Goal: Information Seeking & Learning: Learn about a topic

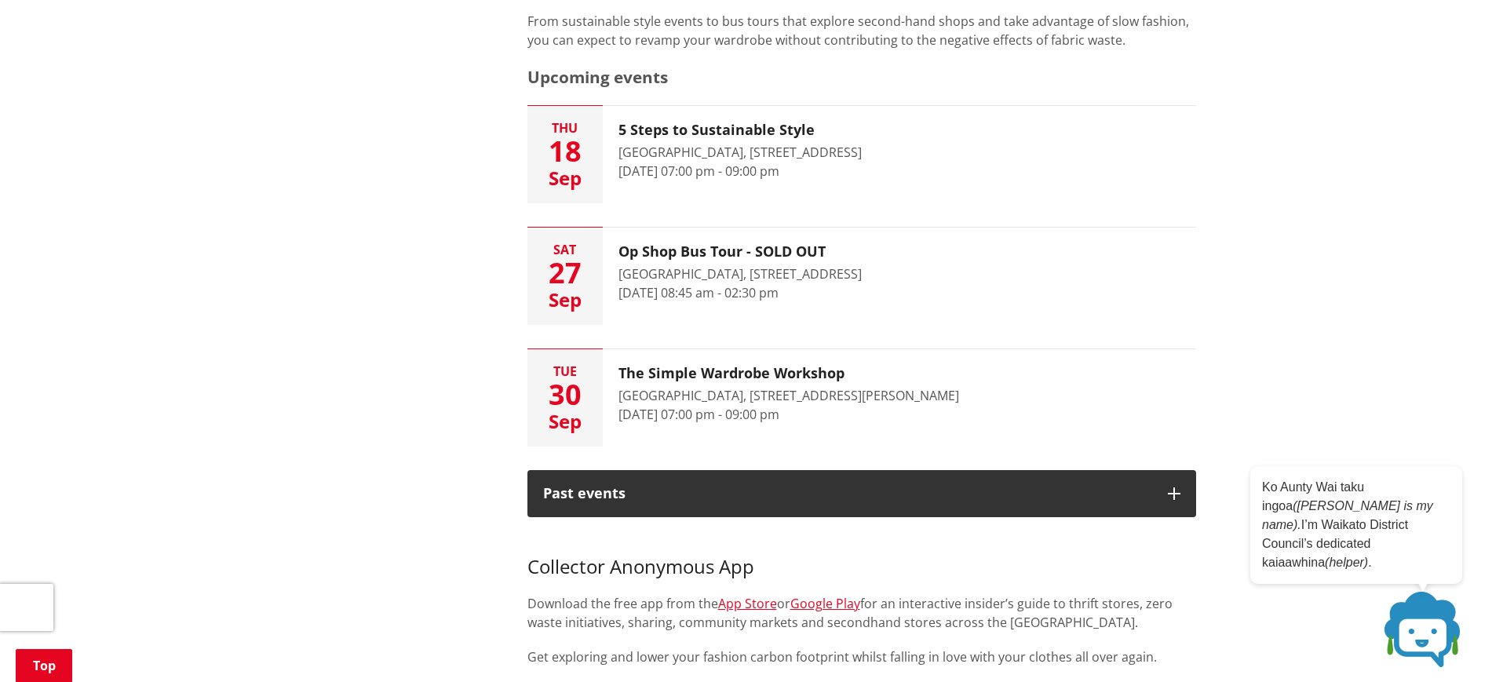
scroll to position [847, 0]
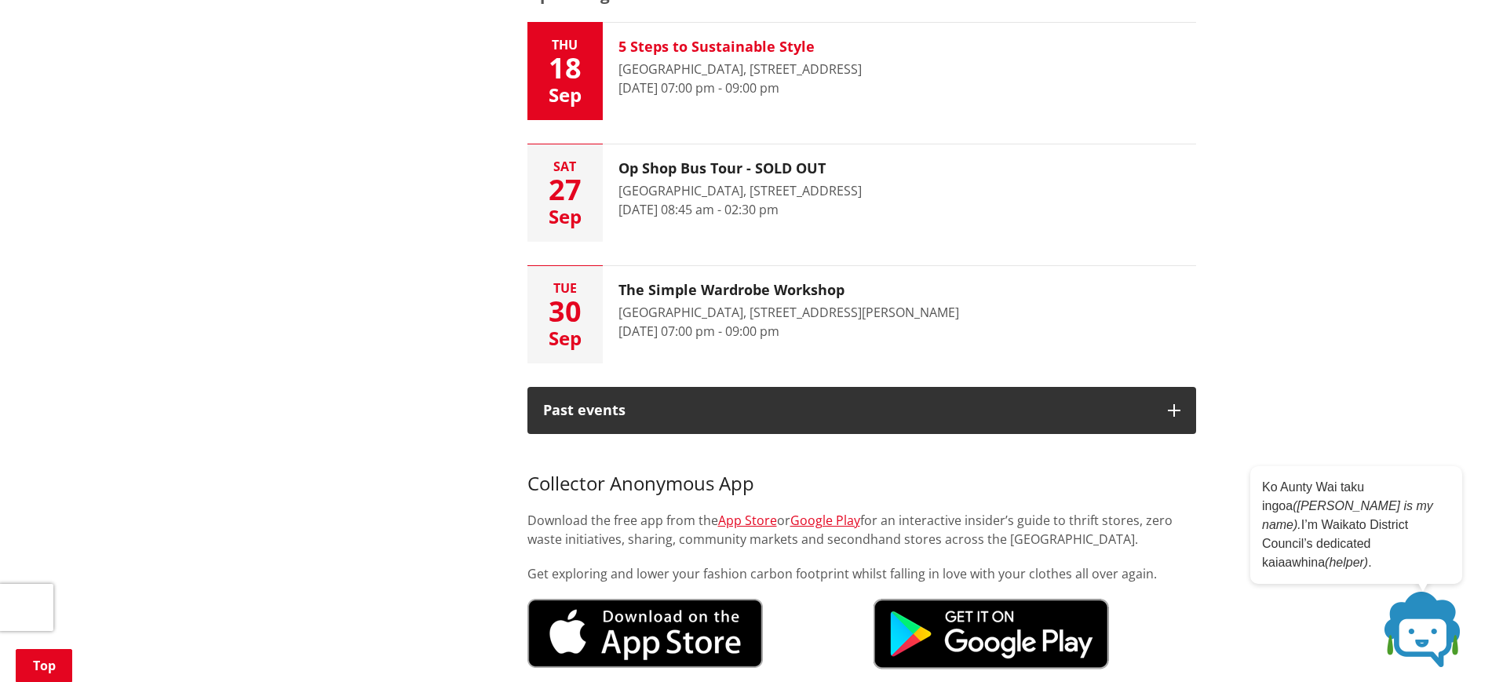
click at [724, 46] on h3 "5 Steps to Sustainable Style" at bounding box center [740, 46] width 243 height 17
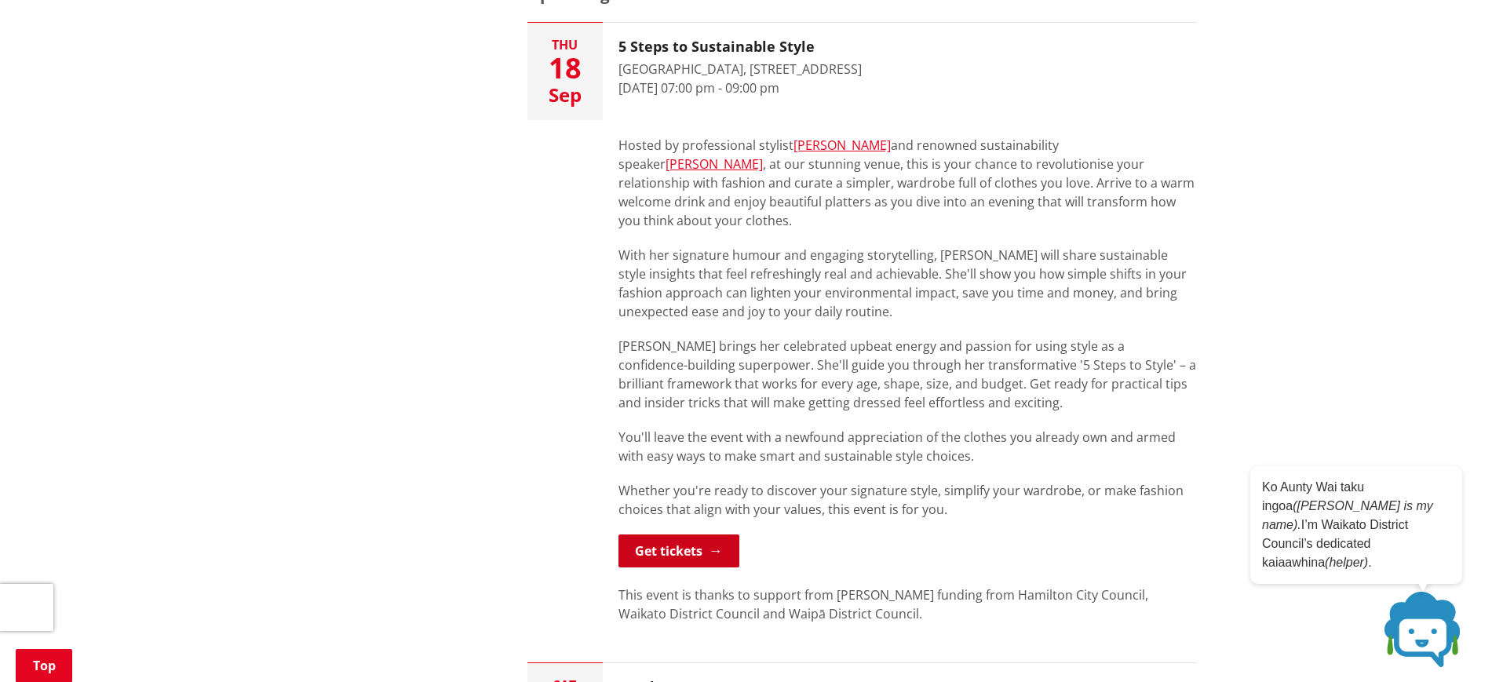
click at [666, 535] on link "Get tickets" at bounding box center [679, 551] width 121 height 33
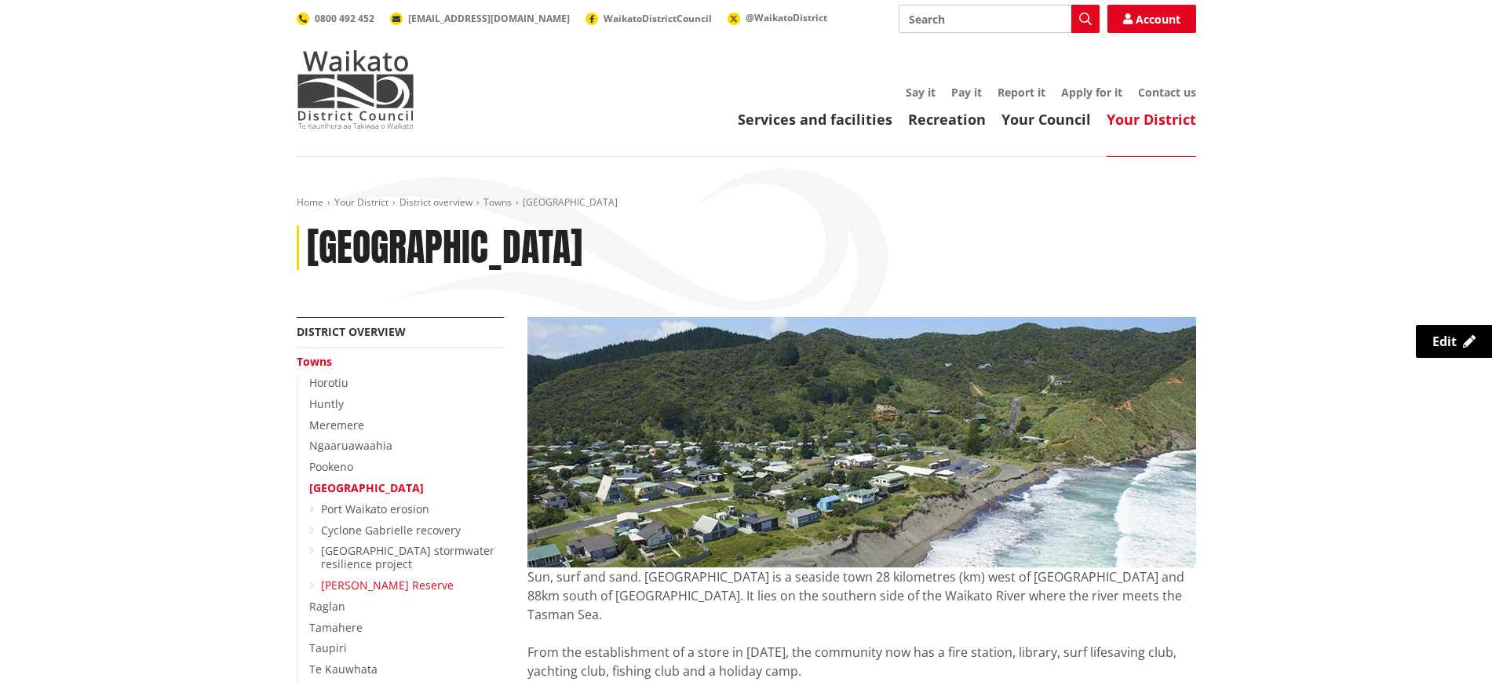
click at [356, 587] on link "Phillips Reserve" at bounding box center [387, 585] width 133 height 15
click at [386, 586] on link "Phillips Reserve" at bounding box center [387, 585] width 133 height 15
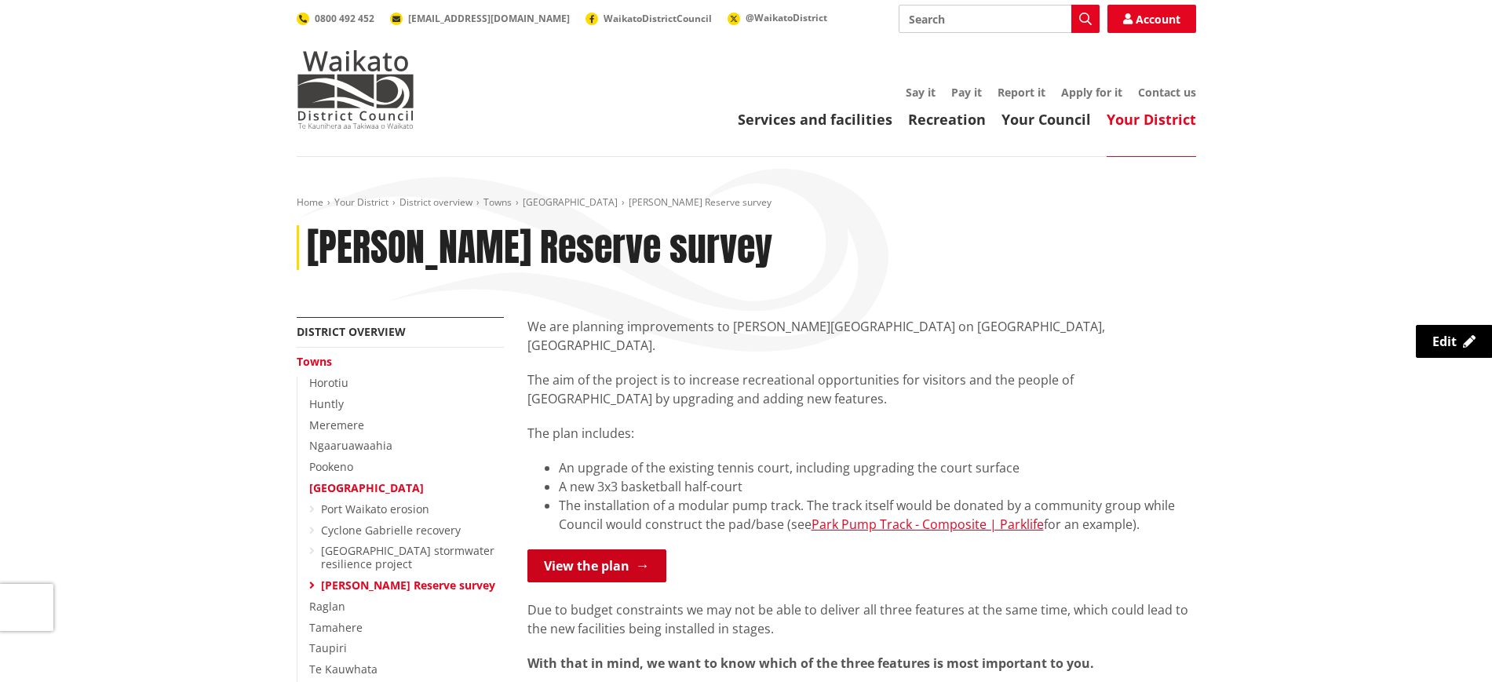
click at [632, 552] on link "View the plan" at bounding box center [596, 565] width 139 height 33
click at [908, 516] on link "Park Pump Track - Composite | Parklife" at bounding box center [928, 524] width 232 height 17
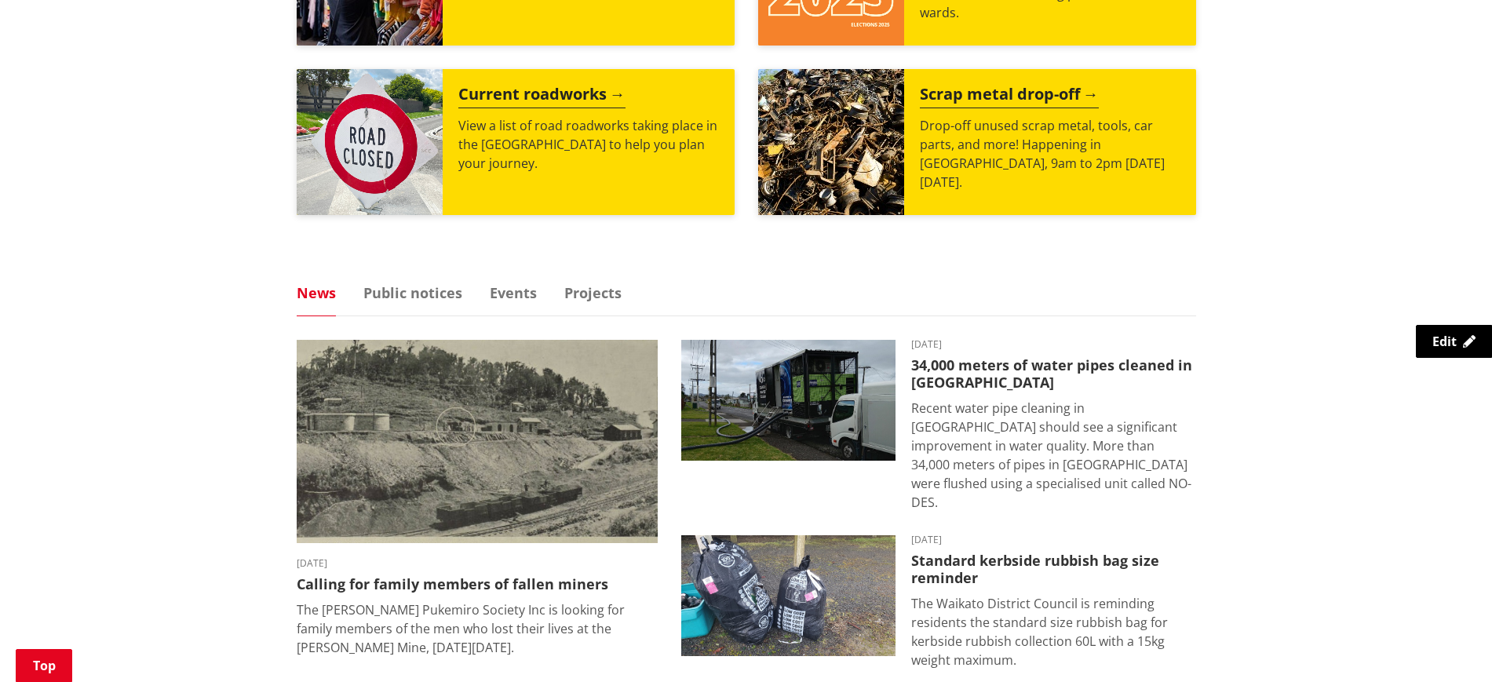
scroll to position [758, 0]
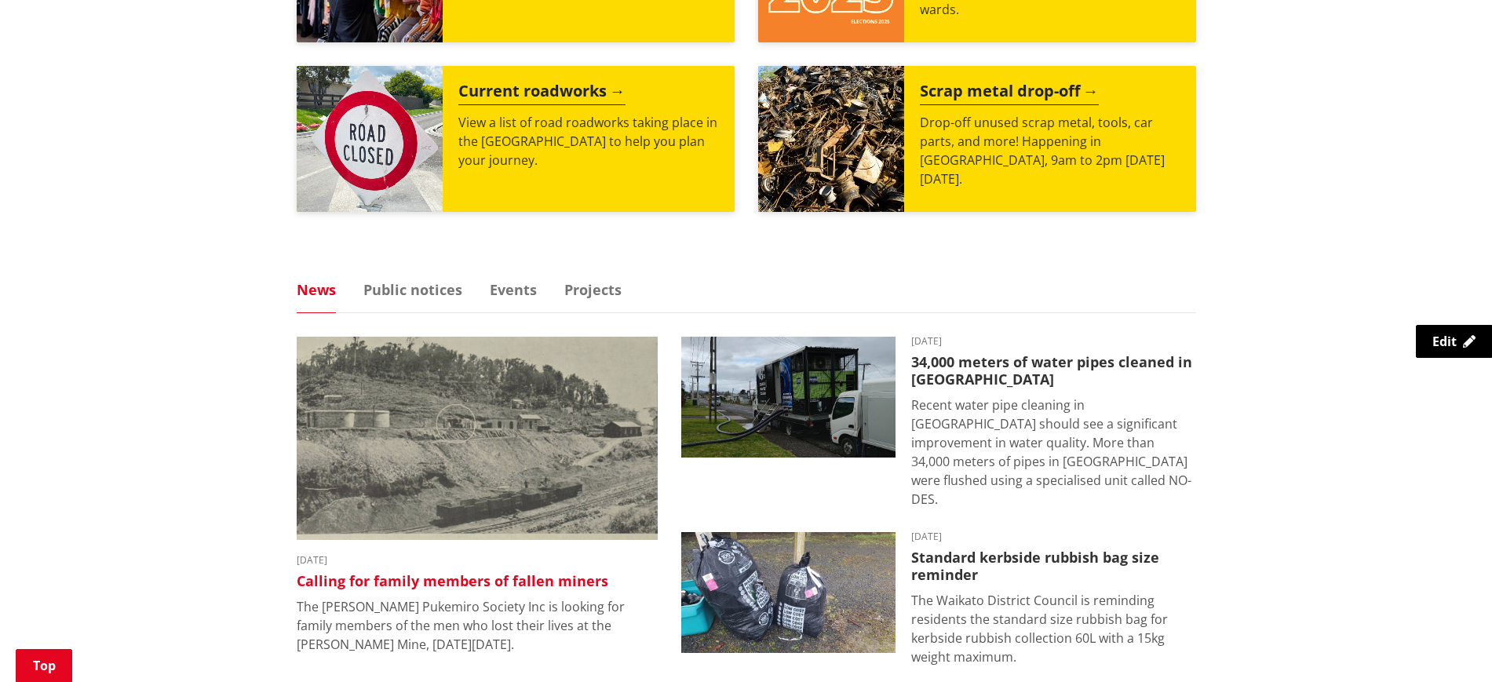
click at [407, 499] on img at bounding box center [477, 438] width 361 height 203
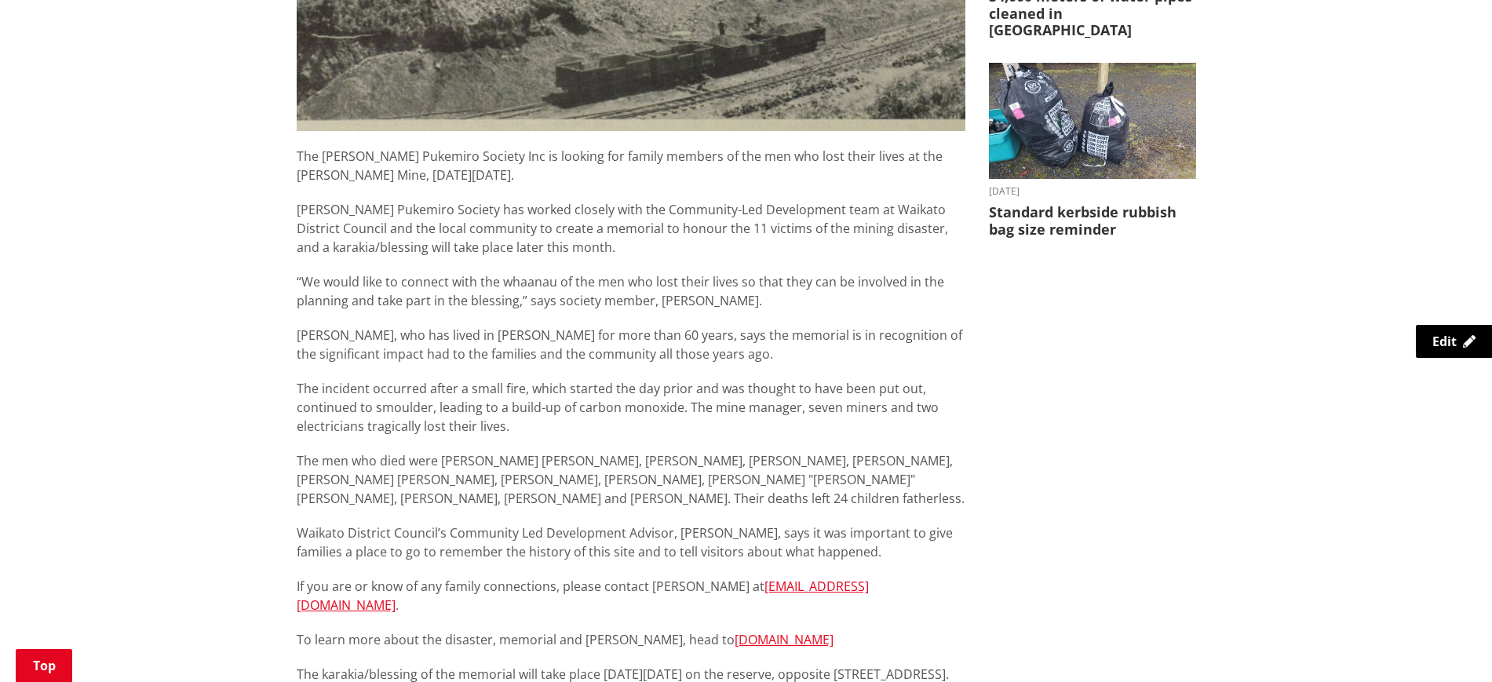
scroll to position [688, 0]
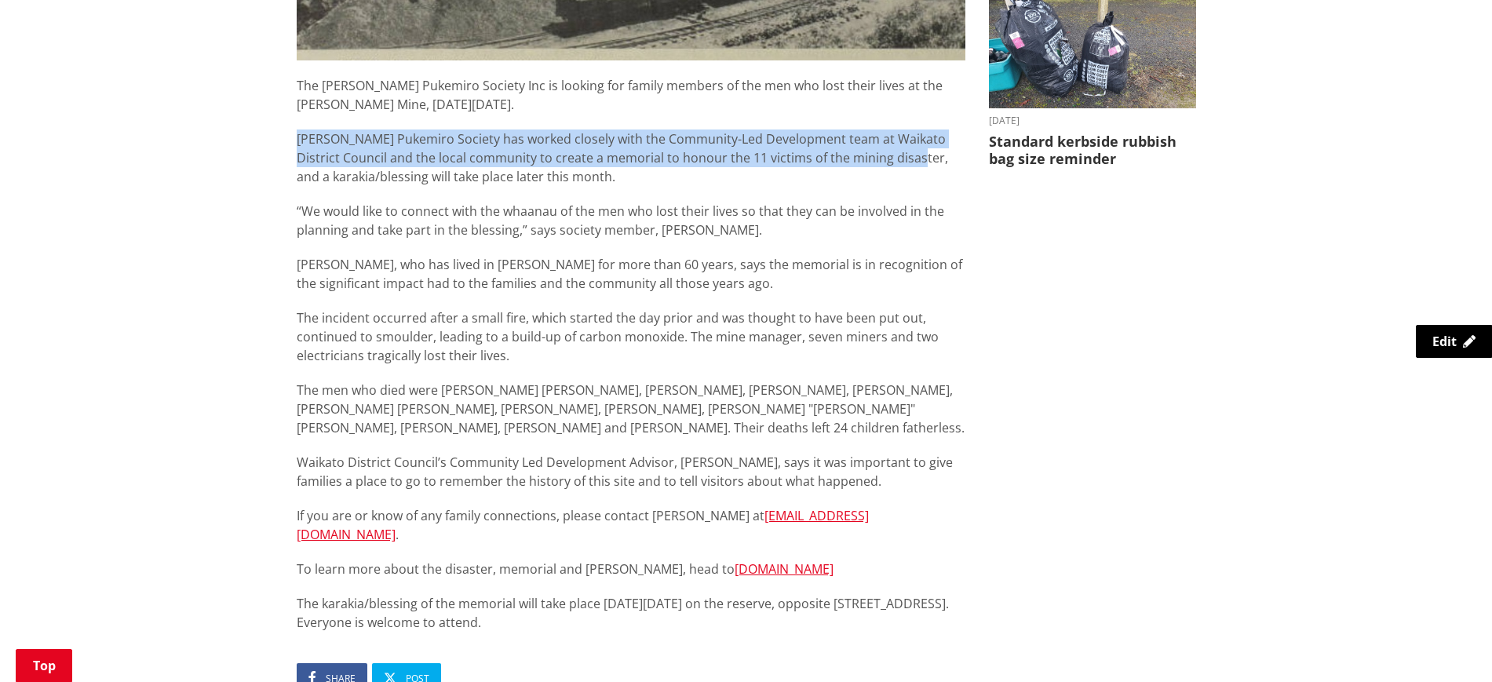
drag, startPoint x: 413, startPoint y: 142, endPoint x: 889, endPoint y: 155, distance: 475.8
click at [889, 155] on div "Calling for family members of fallen miners [DATE] Share Post The [PERSON_NAME]…" at bounding box center [631, 234] width 692 height 1392
copy p "[PERSON_NAME] Pukemiro Society has worked closely with the Community-Led Develo…"
click at [1039, 243] on div "Calling for family members of fallen miners [DATE] Share Post The [PERSON_NAME]…" at bounding box center [746, 234] width 923 height 1392
